Goal: Find contact information: Find contact information

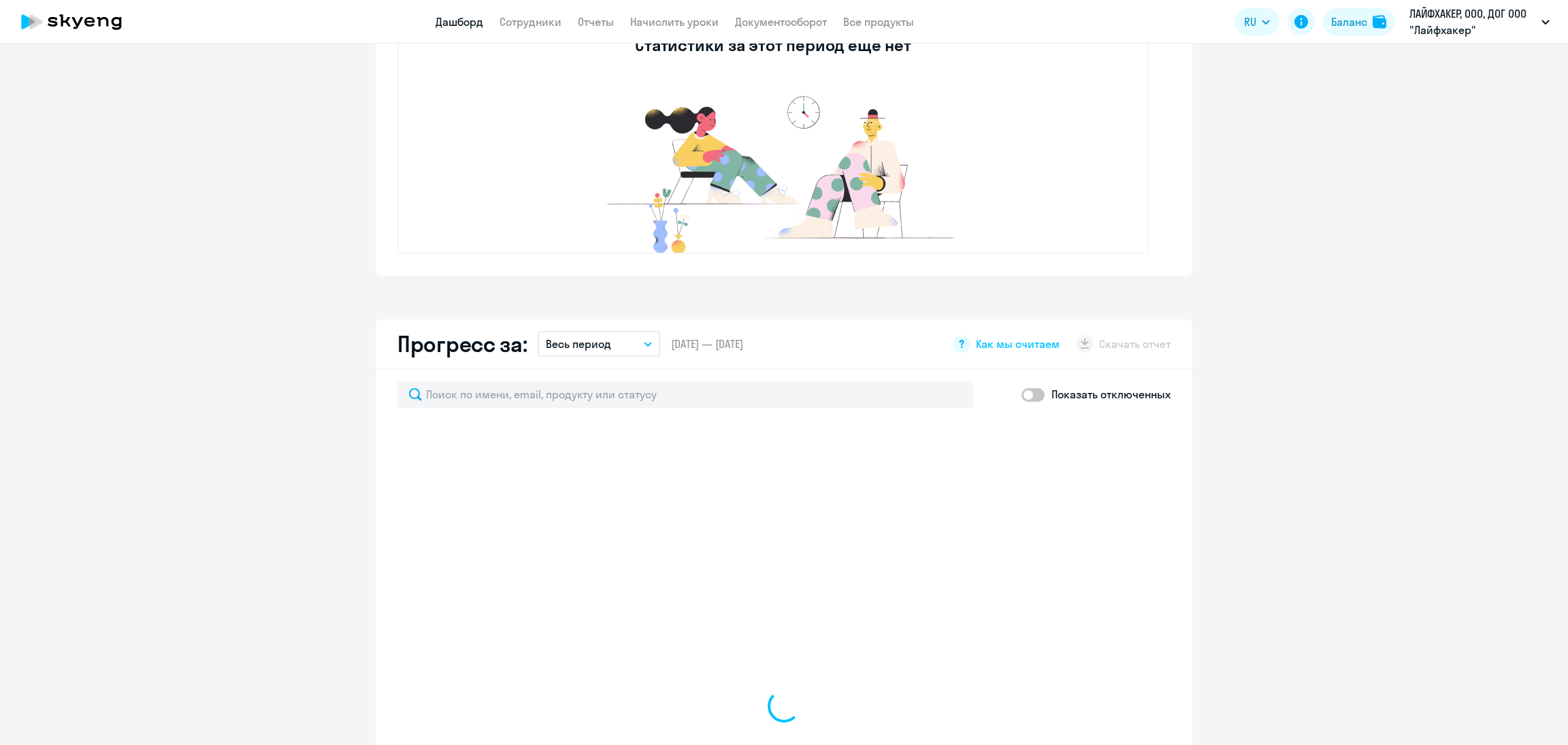
select select "30"
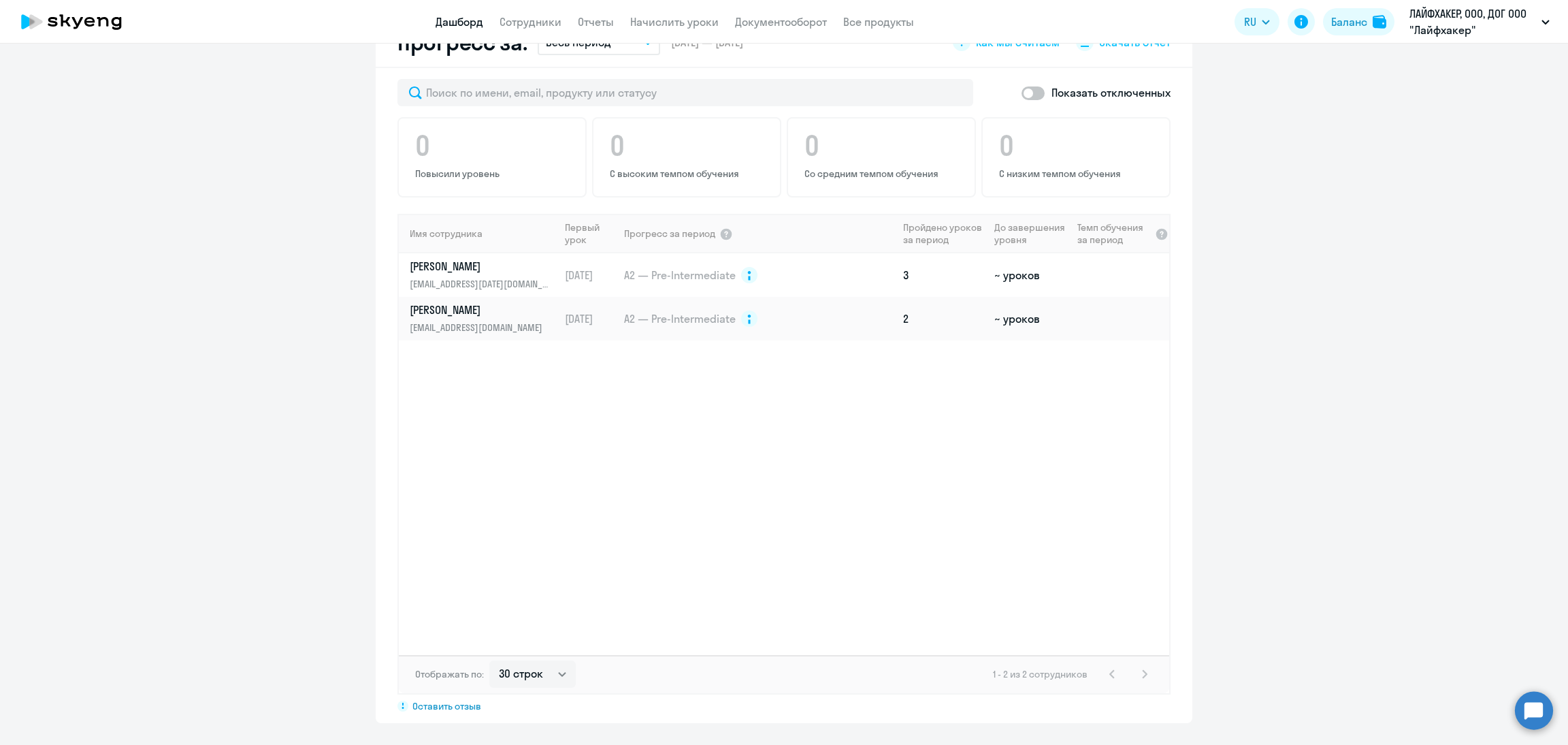
scroll to position [814, 0]
click at [589, 275] on td "[DATE]" at bounding box center [591, 273] width 63 height 43
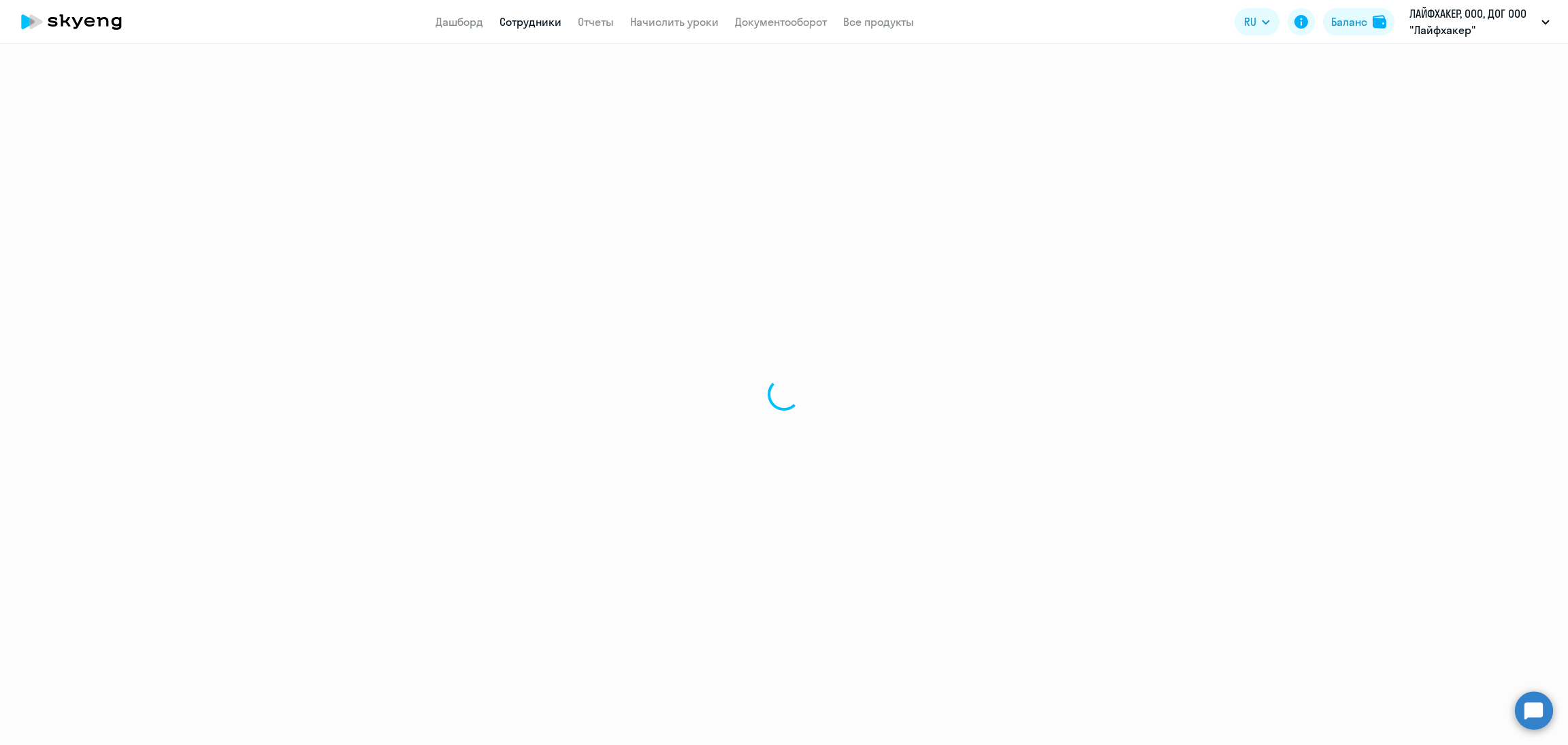
select select "english"
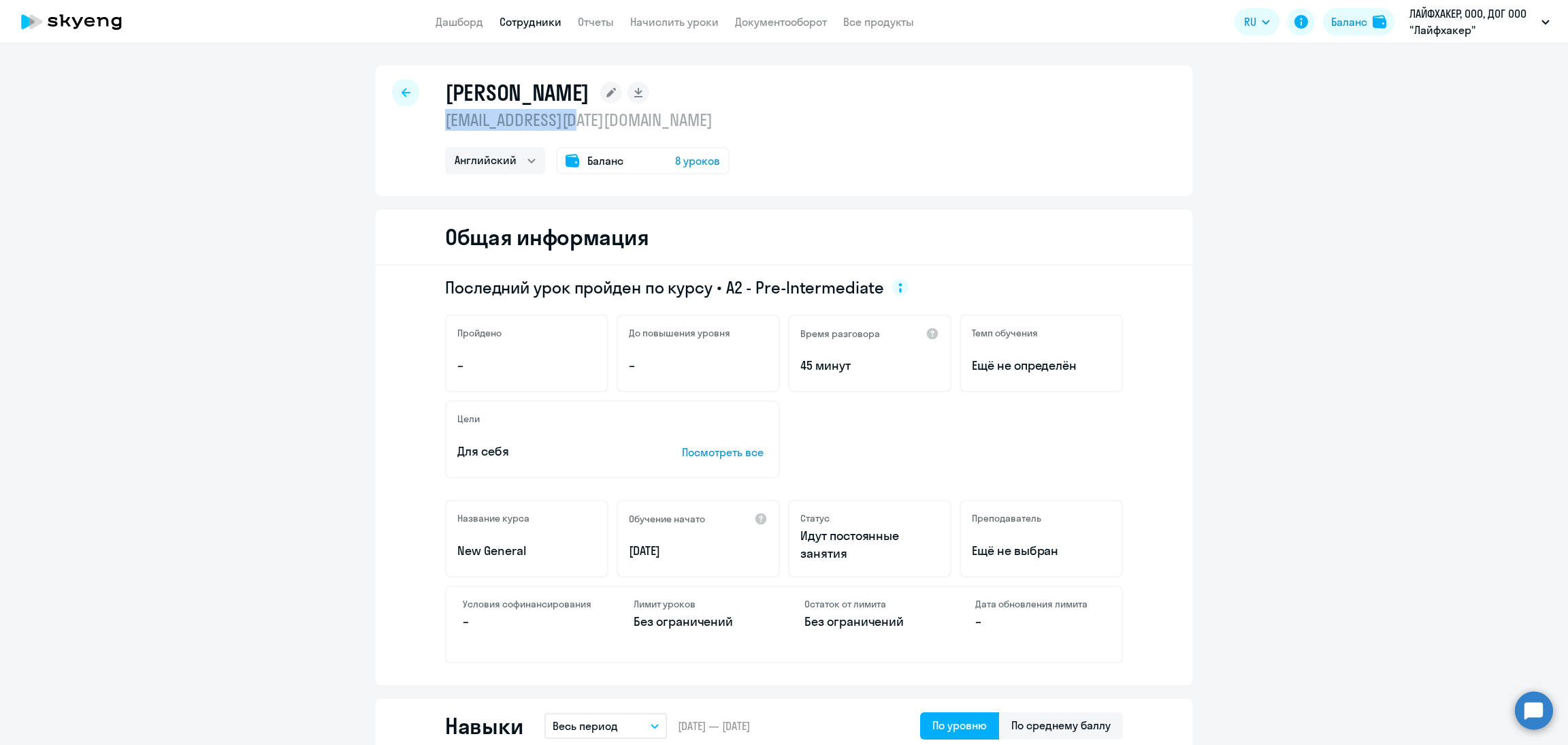
drag, startPoint x: 587, startPoint y: 126, endPoint x: 421, endPoint y: 129, distance: 166.0
click at [421, 129] on div "[PERSON_NAME] [EMAIL_ADDRESS][DATE][DOMAIN_NAME] Английский Баланс 8 уроков" at bounding box center [784, 130] width 817 height 130
copy p "[EMAIL_ADDRESS][DATE][DOMAIN_NAME]"
click at [392, 87] on div at bounding box center [406, 93] width 27 height 27
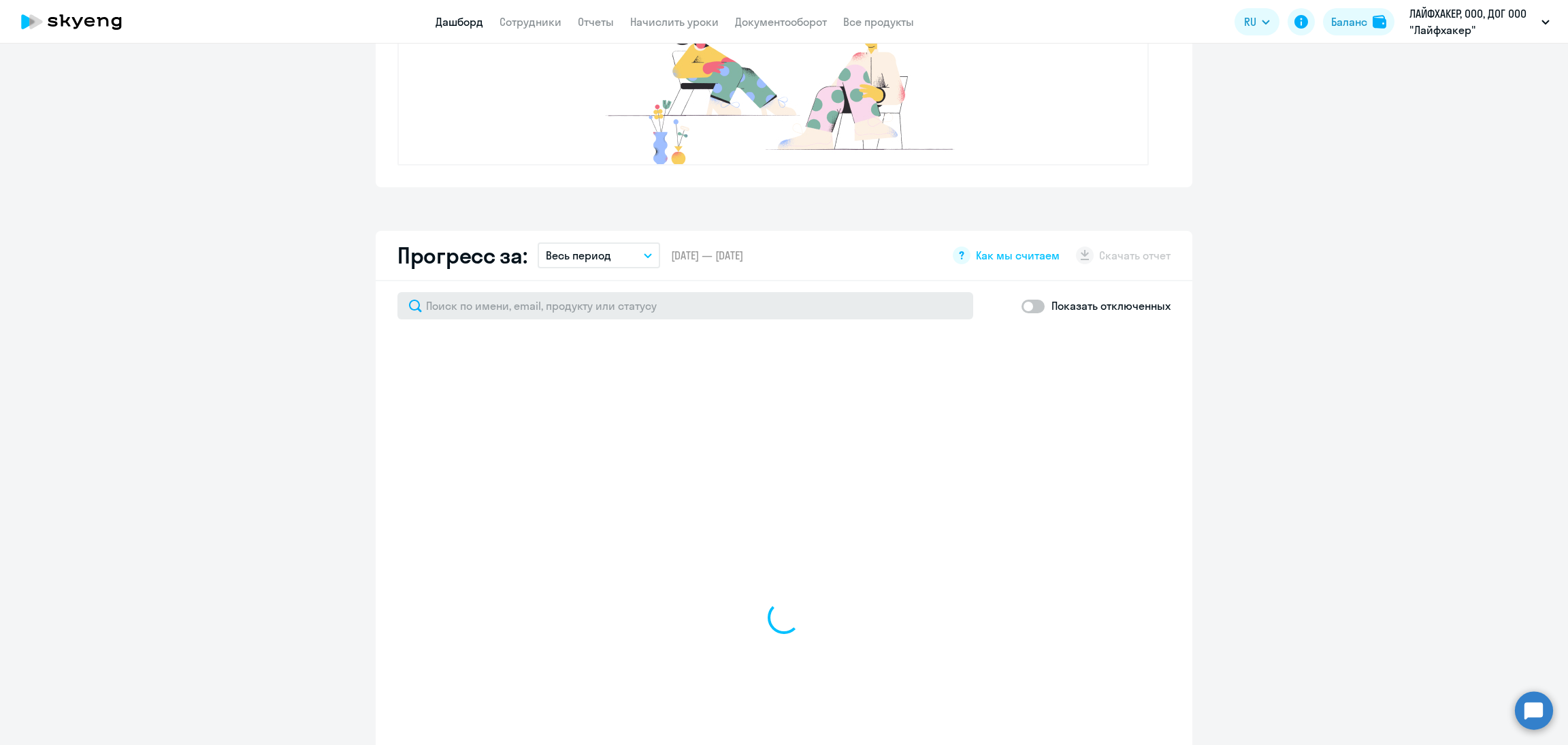
select select "30"
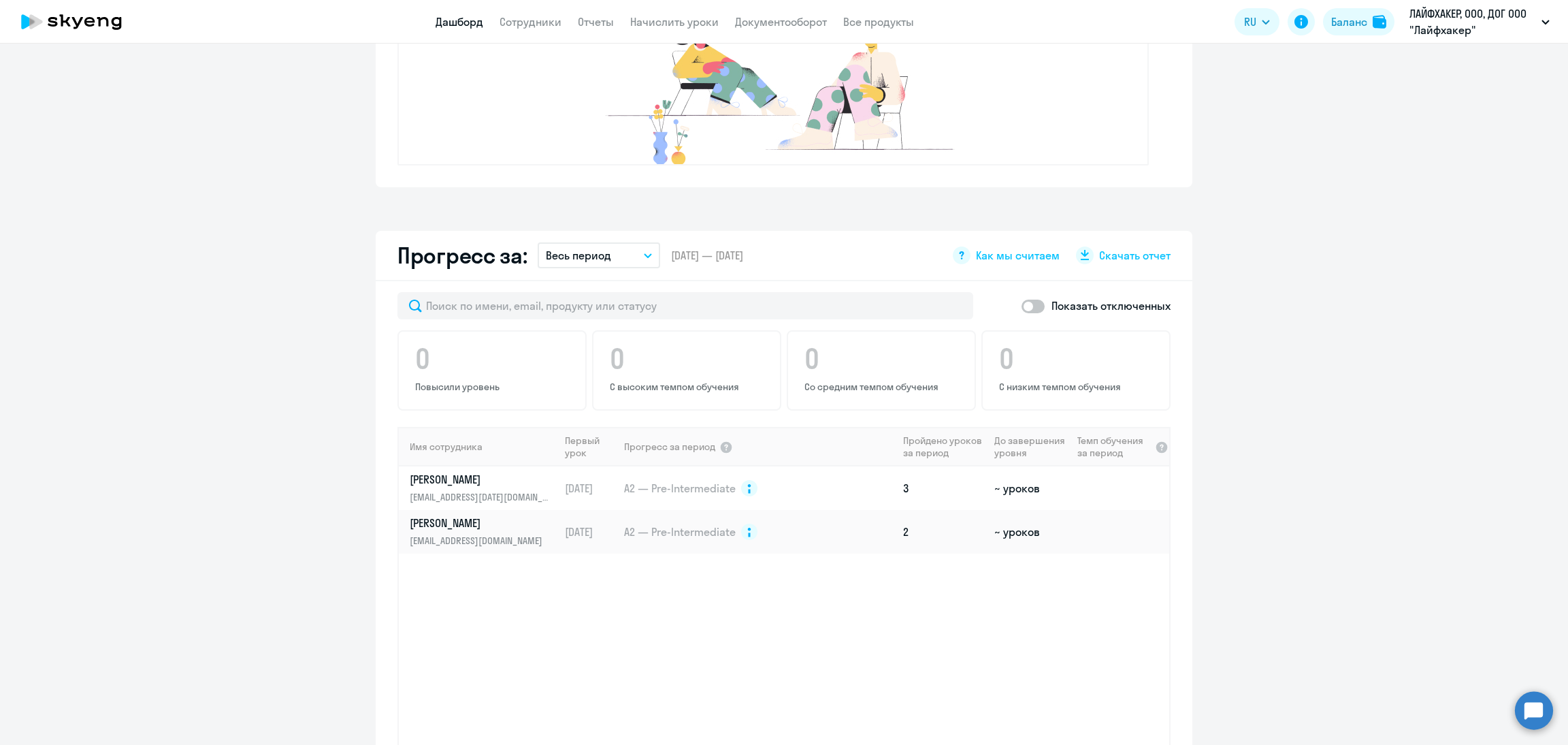
scroll to position [814, 0]
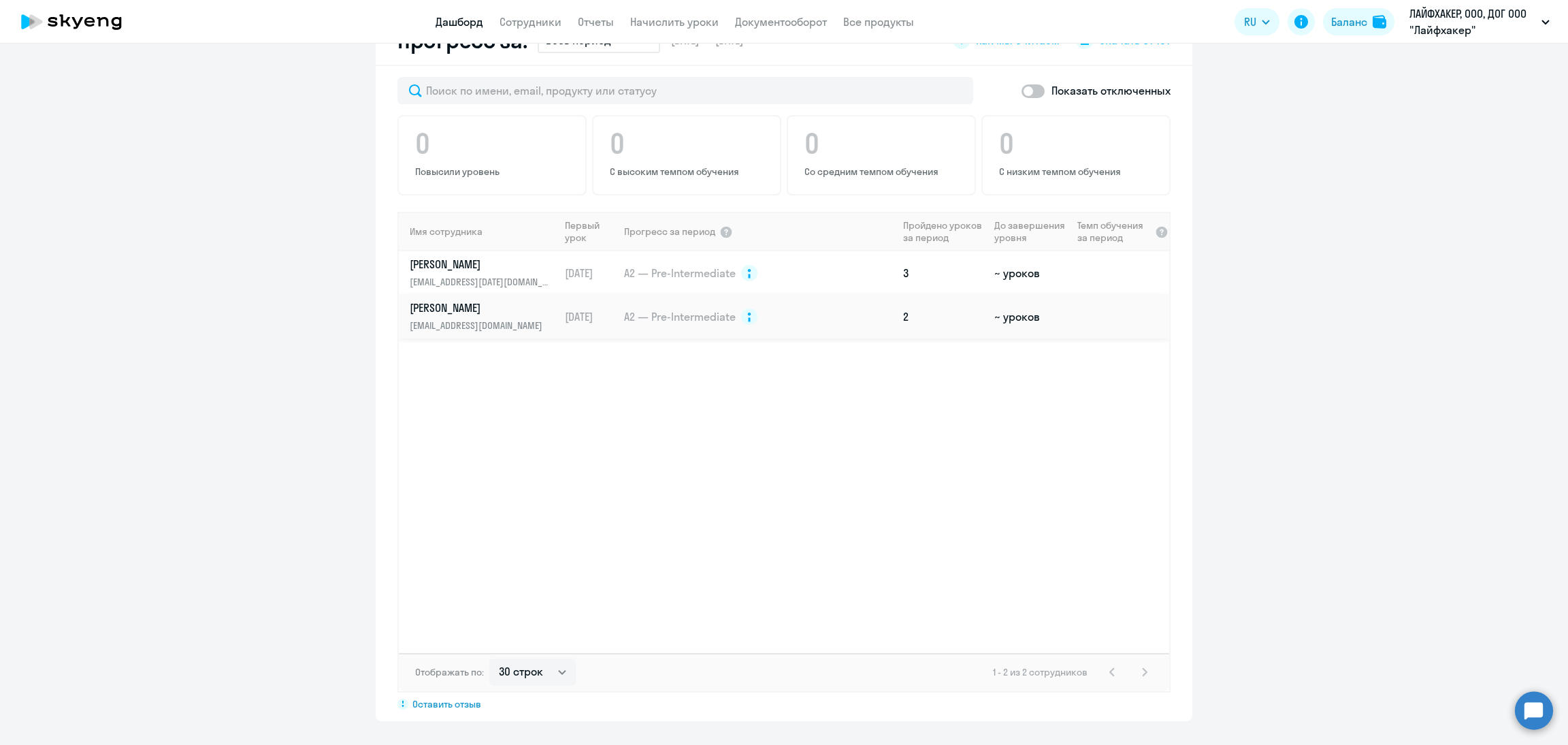
click at [574, 307] on td "[DATE]" at bounding box center [591, 316] width 63 height 43
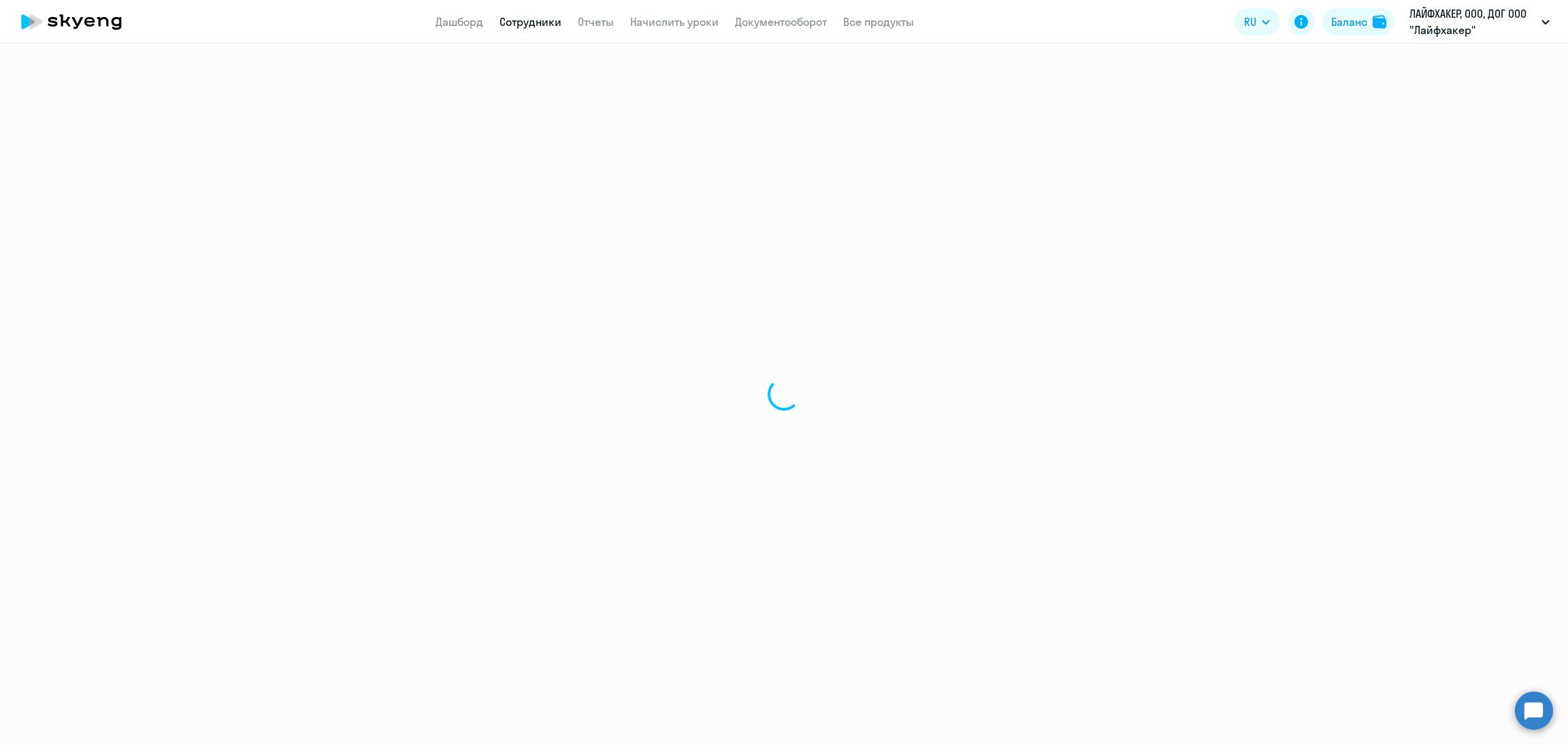
select select "english"
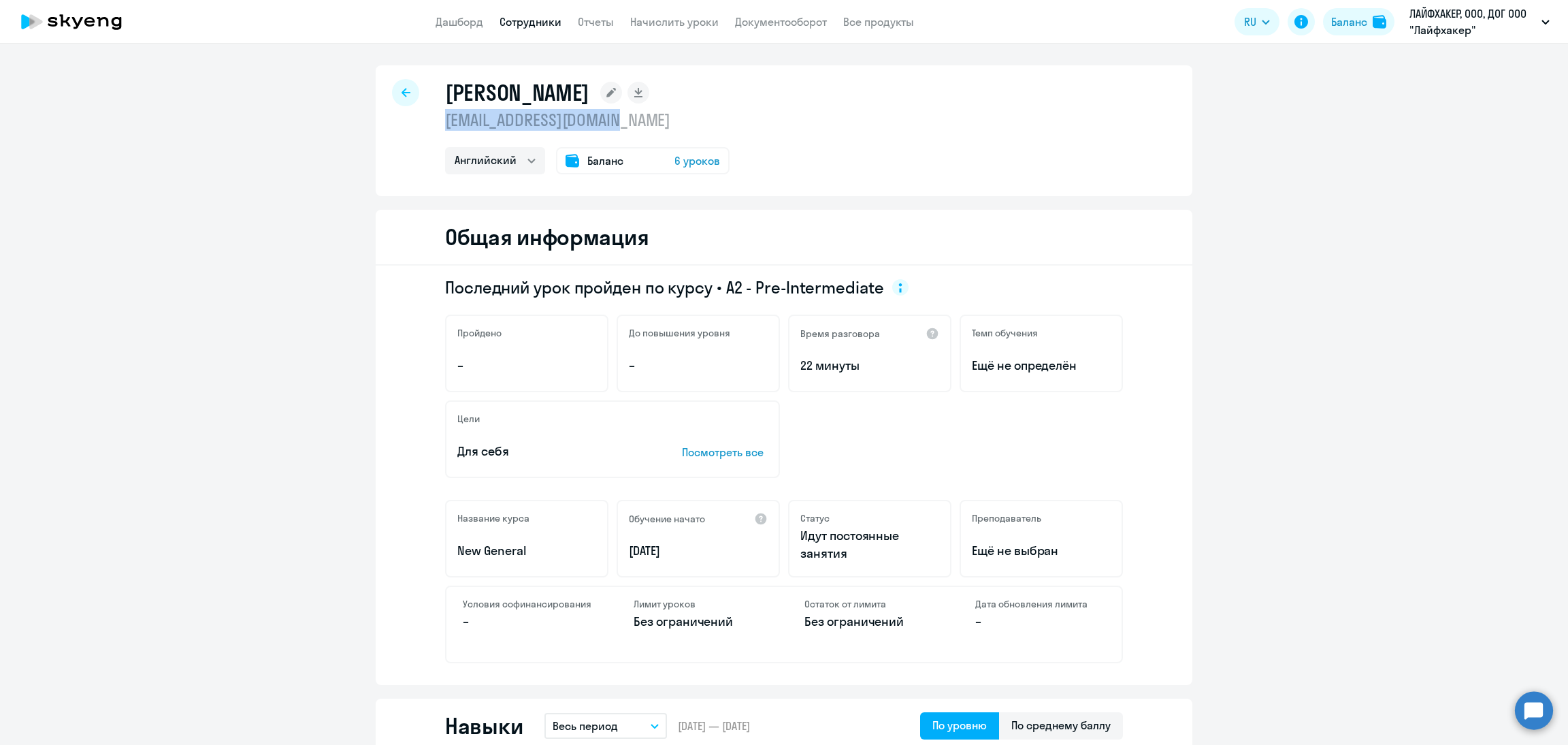
drag, startPoint x: 622, startPoint y: 112, endPoint x: 423, endPoint y: 127, distance: 199.6
click at [423, 127] on div "[PERSON_NAME] [EMAIL_ADDRESS][DOMAIN_NAME] Английский Баланс 6 уроков" at bounding box center [784, 130] width 817 height 130
copy p "[EMAIL_ADDRESS][DOMAIN_NAME]"
